Goal: Information Seeking & Learning: Stay updated

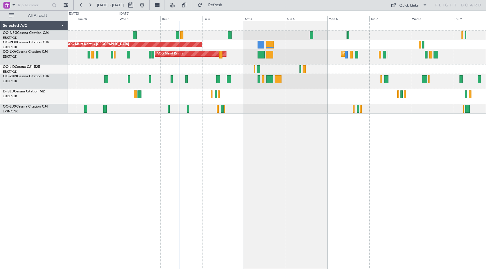
click at [350, 158] on div "AOG Maint Kortrijk-[GEOGRAPHIC_DATA] Planned Maint [GEOGRAPHIC_DATA]-[GEOGRAPHI…" at bounding box center [277, 145] width 418 height 248
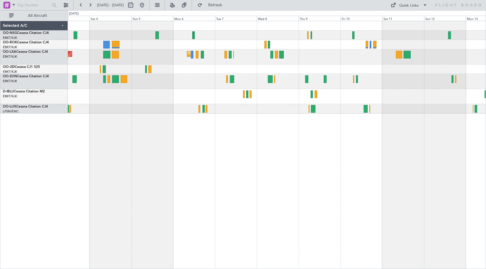
click at [262, 122] on div "AOG Maint Kortrijk-[GEOGRAPHIC_DATA] Planned Maint [GEOGRAPHIC_DATA]-[GEOGRAPHI…" at bounding box center [277, 145] width 418 height 248
click at [227, 3] on span "Refresh" at bounding box center [215, 5] width 24 height 4
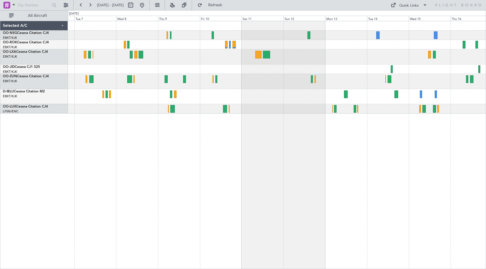
click at [188, 77] on div at bounding box center [277, 81] width 418 height 15
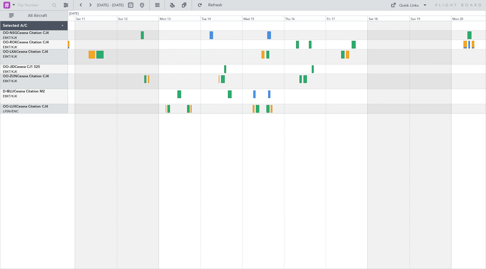
click at [193, 60] on div at bounding box center [277, 56] width 418 height 15
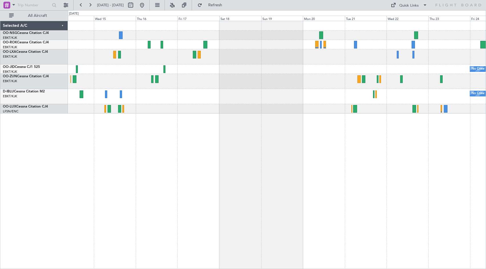
click at [202, 86] on div at bounding box center [277, 81] width 418 height 15
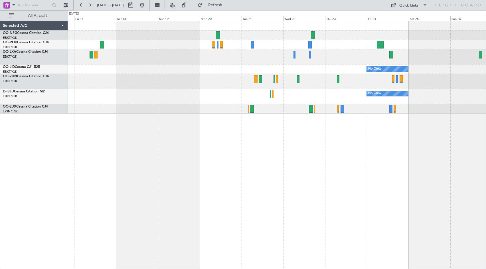
click at [105, 91] on div "No Crew No Crew Planned Maint [GEOGRAPHIC_DATA] ([GEOGRAPHIC_DATA])" at bounding box center [277, 67] width 418 height 92
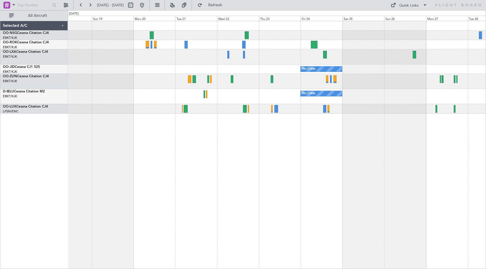
click at [312, 29] on div "No Crew No Crew Planned Maint [GEOGRAPHIC_DATA] ([GEOGRAPHIC_DATA])" at bounding box center [277, 67] width 418 height 92
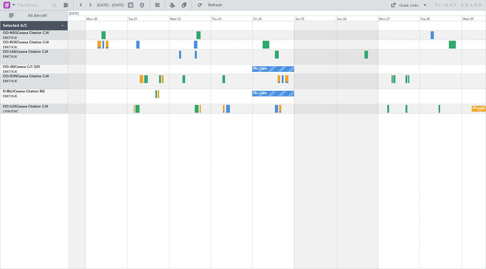
click at [270, 27] on div at bounding box center [277, 25] width 418 height 9
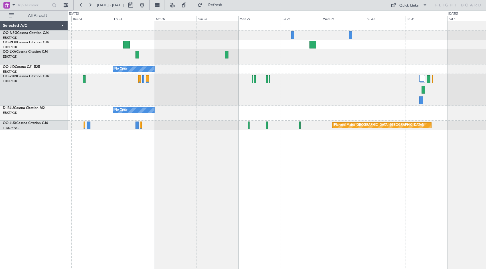
click at [320, 26] on div "No Crew No Crew Planned Maint [GEOGRAPHIC_DATA] ([GEOGRAPHIC_DATA])" at bounding box center [277, 75] width 418 height 109
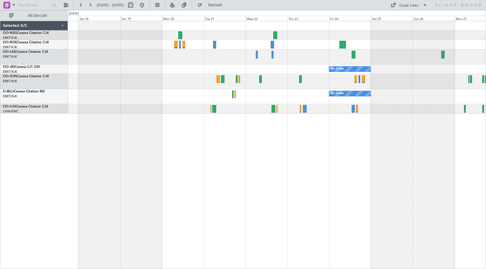
click at [439, 168] on div "No Crew No Crew Planned Maint [GEOGRAPHIC_DATA] ([GEOGRAPHIC_DATA])" at bounding box center [277, 145] width 418 height 248
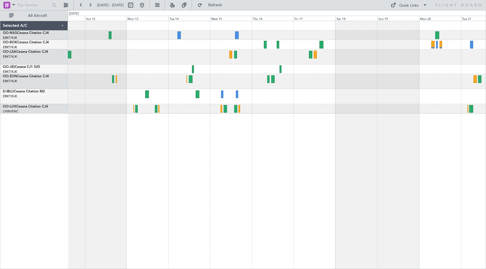
click at [444, 179] on div "No Crew No Crew" at bounding box center [277, 145] width 418 height 248
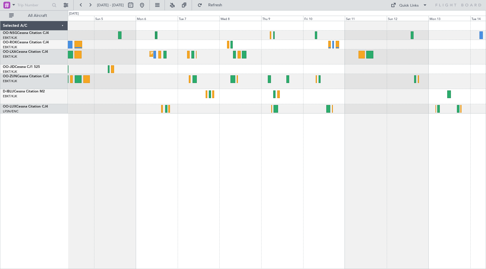
click at [366, 166] on div "AOG Maint Kortrijk-[GEOGRAPHIC_DATA] Planned Maint [GEOGRAPHIC_DATA]-[GEOGRAPHI…" at bounding box center [277, 145] width 418 height 248
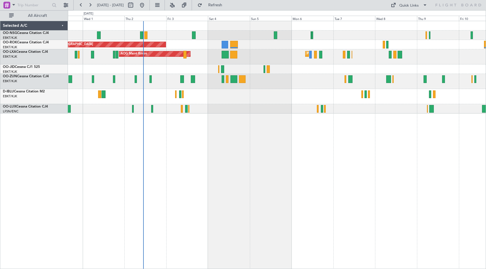
click at [312, 156] on div "AOG Maint Kortrijk-[GEOGRAPHIC_DATA] Planned Maint [GEOGRAPHIC_DATA]-[GEOGRAPHI…" at bounding box center [277, 145] width 418 height 248
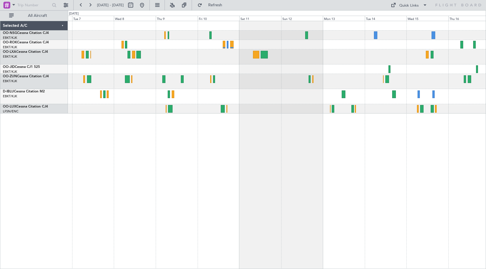
click at [189, 158] on div "Planned Maint Kortrijk-[GEOGRAPHIC_DATA]" at bounding box center [277, 145] width 418 height 248
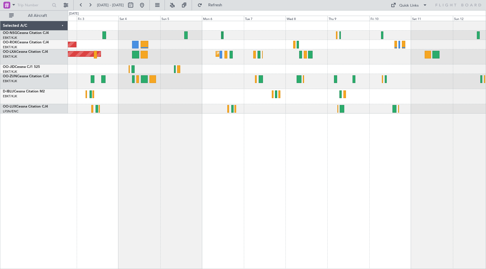
click at [368, 172] on div "AOG Maint Kortrijk-[GEOGRAPHIC_DATA] Planned Maint [GEOGRAPHIC_DATA]-[GEOGRAPHI…" at bounding box center [277, 145] width 418 height 248
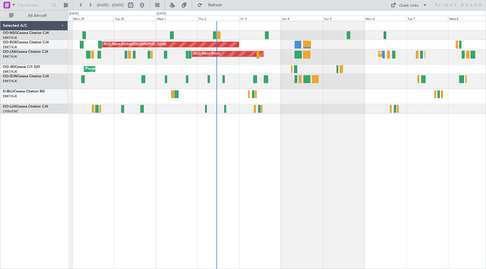
click at [418, 172] on div "Planned Maint [GEOGRAPHIC_DATA] ([GEOGRAPHIC_DATA]) AOG Maint [GEOGRAPHIC_DATA]…" at bounding box center [277, 145] width 418 height 248
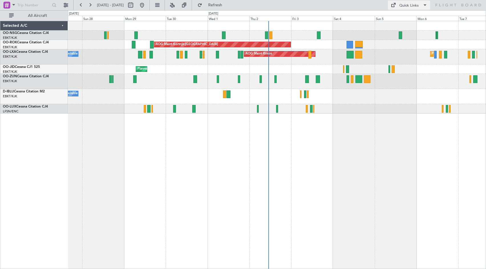
click at [399, 6] on button "Quick Links" at bounding box center [409, 5] width 42 height 9
click at [353, 152] on div at bounding box center [243, 134] width 486 height 269
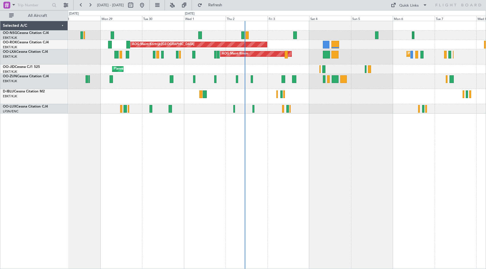
click at [371, 96] on div "A/C Unavailable [GEOGRAPHIC_DATA]-[GEOGRAPHIC_DATA] A/C Unavailable [GEOGRAPHIC…" at bounding box center [277, 96] width 418 height 15
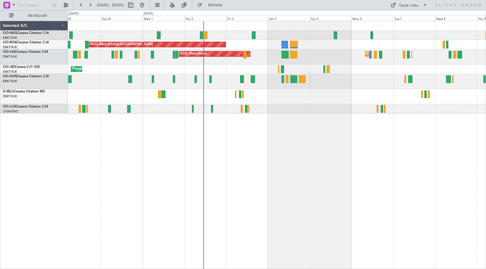
click at [316, 153] on div "Planned Maint [GEOGRAPHIC_DATA] ([GEOGRAPHIC_DATA]) AOG Maint [GEOGRAPHIC_DATA]…" at bounding box center [277, 145] width 418 height 248
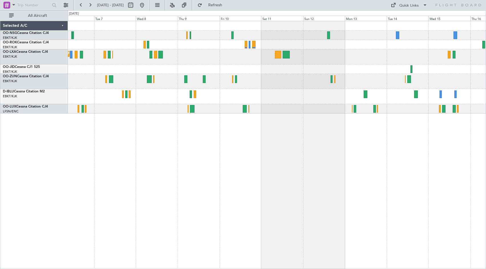
click at [156, 39] on div "Planned Maint Kortrijk-[GEOGRAPHIC_DATA]" at bounding box center [277, 67] width 418 height 92
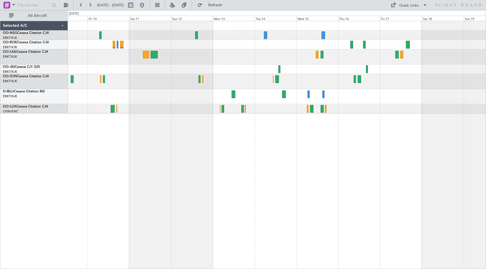
click at [269, 91] on div at bounding box center [277, 96] width 418 height 15
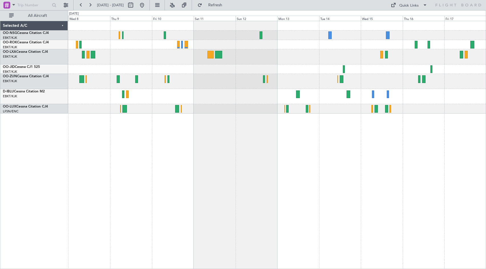
click at [249, 101] on div at bounding box center [277, 96] width 418 height 15
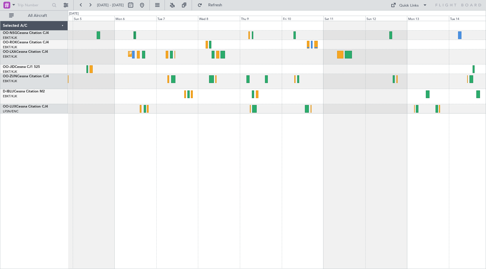
click at [271, 97] on div at bounding box center [277, 96] width 418 height 15
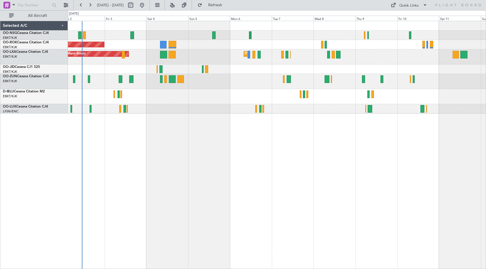
click at [343, 155] on div "AOG Maint Kortrijk-[GEOGRAPHIC_DATA] Planned Maint [GEOGRAPHIC_DATA]-[GEOGRAPHI…" at bounding box center [277, 145] width 418 height 248
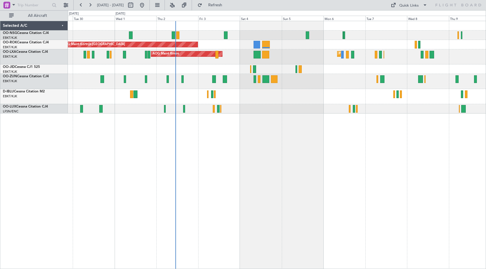
click at [316, 101] on div "A/C Unavailable [GEOGRAPHIC_DATA]-[GEOGRAPHIC_DATA]" at bounding box center [277, 96] width 418 height 15
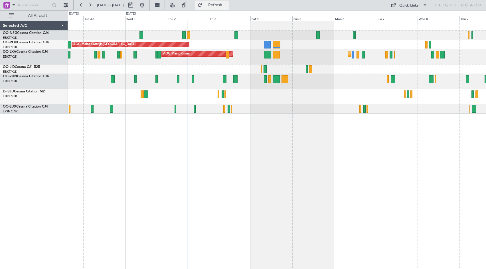
click at [224, 3] on button "Refresh" at bounding box center [212, 5] width 34 height 9
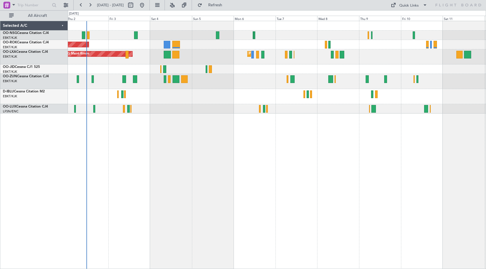
click at [313, 137] on div "AOG Maint Kortrijk-[GEOGRAPHIC_DATA] AOG Maint [GEOGRAPHIC_DATA] Planned Maint …" at bounding box center [277, 145] width 418 height 248
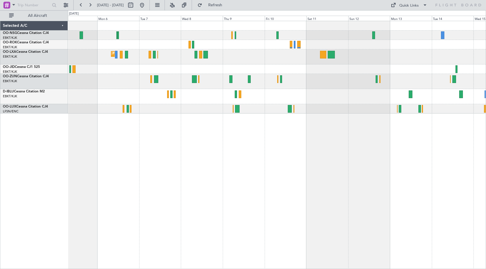
click at [299, 31] on div "Planned Maint Kortrijk-[GEOGRAPHIC_DATA] AOG Maint [GEOGRAPHIC_DATA]" at bounding box center [277, 67] width 418 height 92
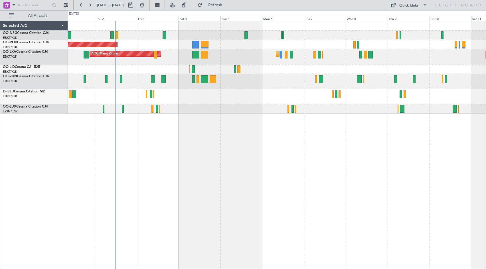
click at [398, 150] on div "AOG Maint Kortrijk-[GEOGRAPHIC_DATA] Planned Maint [GEOGRAPHIC_DATA]-[GEOGRAPHI…" at bounding box center [277, 145] width 418 height 248
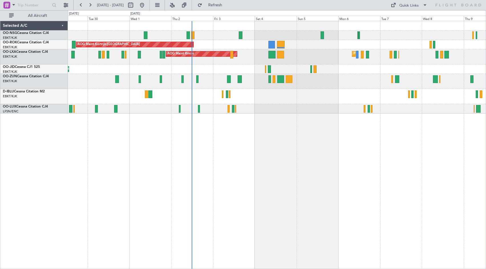
click at [249, 158] on div "AOG Maint Kortrijk-[GEOGRAPHIC_DATA] Planned Maint [GEOGRAPHIC_DATA]-[GEOGRAPHI…" at bounding box center [277, 145] width 418 height 248
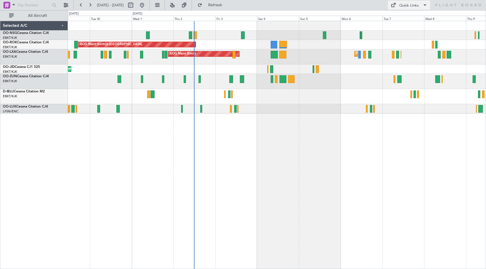
click at [396, 5] on span at bounding box center [393, 5] width 7 height 7
click at [397, 34] on button "Crew Board" at bounding box center [410, 33] width 43 height 14
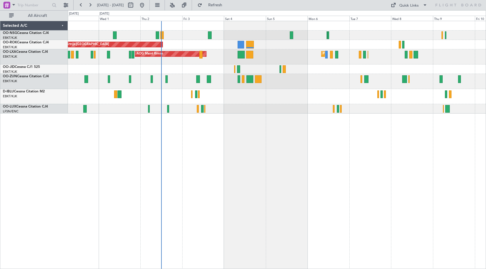
click at [288, 157] on div "AOG Maint Kortrijk-[GEOGRAPHIC_DATA] Planned Maint [GEOGRAPHIC_DATA]-[GEOGRAPHI…" at bounding box center [277, 145] width 418 height 248
click at [227, 7] on span "Refresh" at bounding box center [215, 5] width 24 height 4
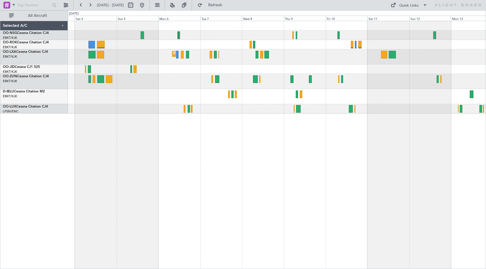
click at [305, 62] on div "Planned Maint Kortrijk-[GEOGRAPHIC_DATA] AOG Maint [GEOGRAPHIC_DATA]" at bounding box center [277, 56] width 418 height 15
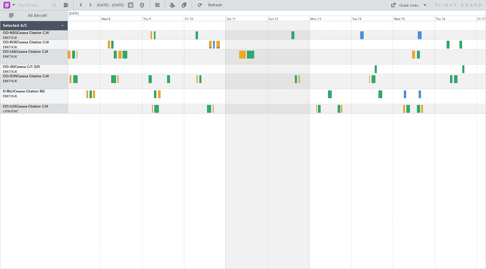
click at [322, 60] on div "Planned Maint Kortrijk-[GEOGRAPHIC_DATA]" at bounding box center [277, 56] width 418 height 15
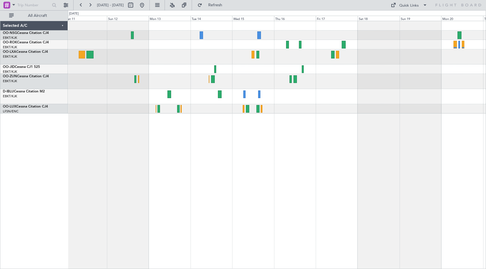
click at [223, 172] on div at bounding box center [277, 145] width 418 height 248
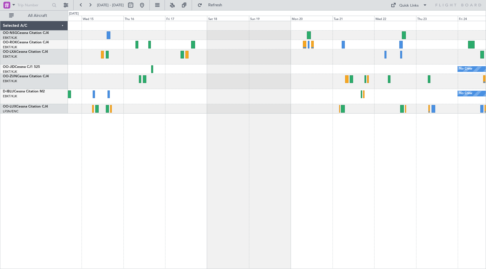
click at [294, 165] on div "No Crew No Crew" at bounding box center [277, 145] width 418 height 248
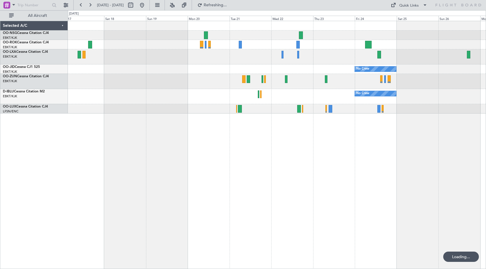
click at [275, 163] on div "No Crew No Crew Planned Maint [GEOGRAPHIC_DATA] ([GEOGRAPHIC_DATA])" at bounding box center [277, 145] width 418 height 248
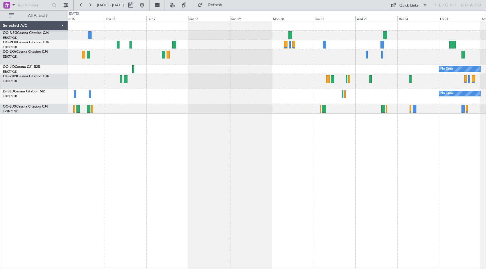
click at [444, 93] on div "No Crew No Crew" at bounding box center [277, 67] width 418 height 92
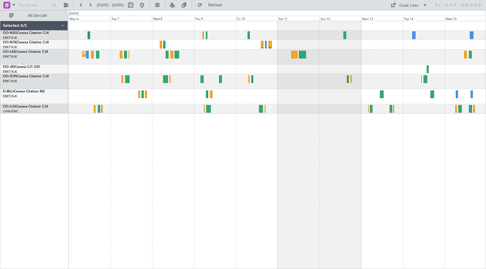
click at [366, 126] on div "Planned Maint Kortrijk-[GEOGRAPHIC_DATA] AOG Maint [GEOGRAPHIC_DATA]" at bounding box center [277, 145] width 418 height 248
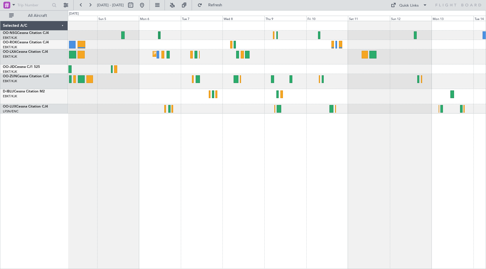
click at [413, 120] on div "AOG Maint Kortrijk-[GEOGRAPHIC_DATA] Planned Maint [GEOGRAPHIC_DATA]-[GEOGRAPHI…" at bounding box center [277, 145] width 418 height 248
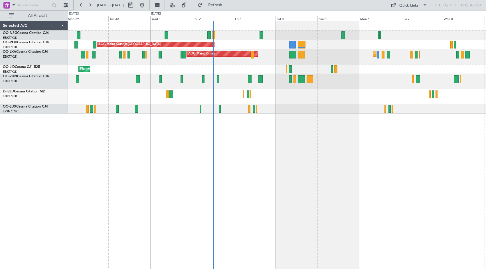
click at [383, 93] on div "A/C Unavailable [GEOGRAPHIC_DATA]-[GEOGRAPHIC_DATA] A/C Unavailable [GEOGRAPHIC…" at bounding box center [277, 96] width 418 height 15
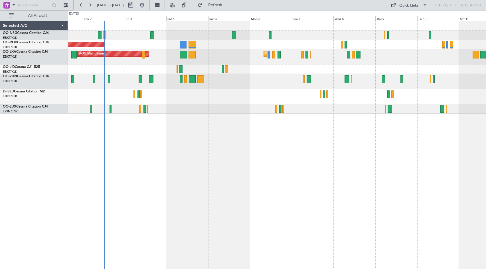
click at [307, 124] on div "AOG Maint Kortrijk-[GEOGRAPHIC_DATA] AOG Maint [GEOGRAPHIC_DATA] Planned Maint …" at bounding box center [277, 145] width 418 height 248
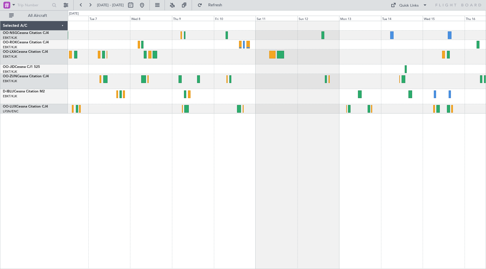
click at [202, 87] on div "Planned Maint Kortrijk-[GEOGRAPHIC_DATA]" at bounding box center [277, 67] width 418 height 92
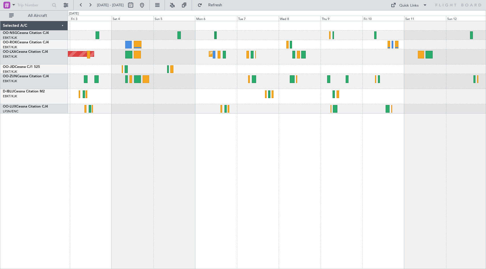
click at [387, 81] on div at bounding box center [277, 81] width 418 height 15
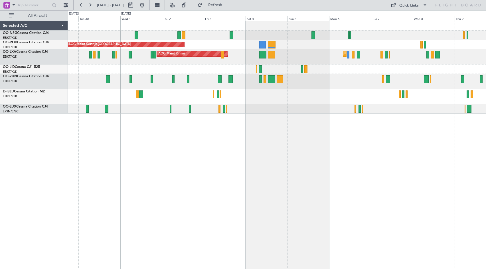
click at [290, 94] on div "A/C Unavailable [GEOGRAPHIC_DATA]-[GEOGRAPHIC_DATA]" at bounding box center [277, 96] width 418 height 15
